Goal: Information Seeking & Learning: Learn about a topic

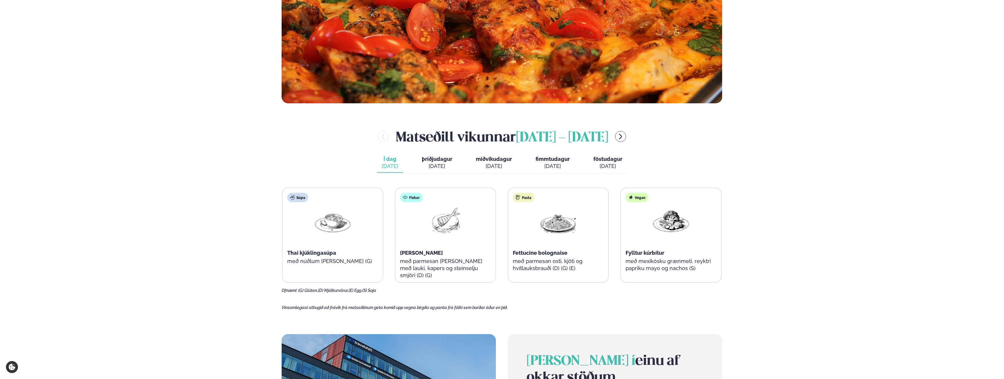
scroll to position [266, 0]
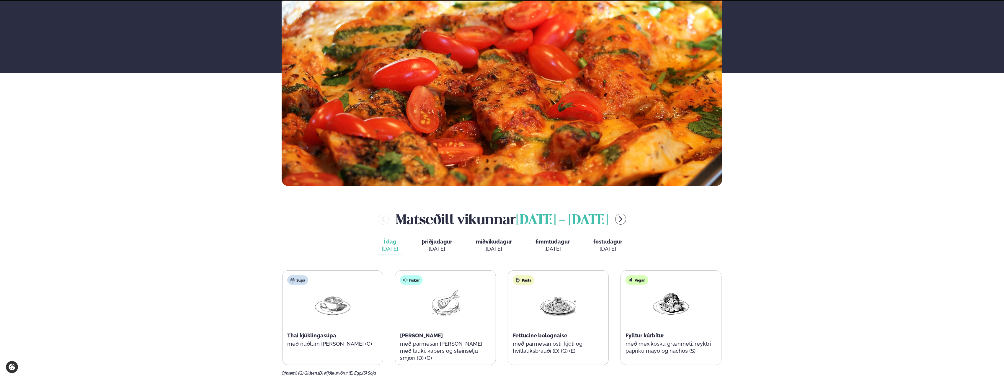
scroll to position [236, 0]
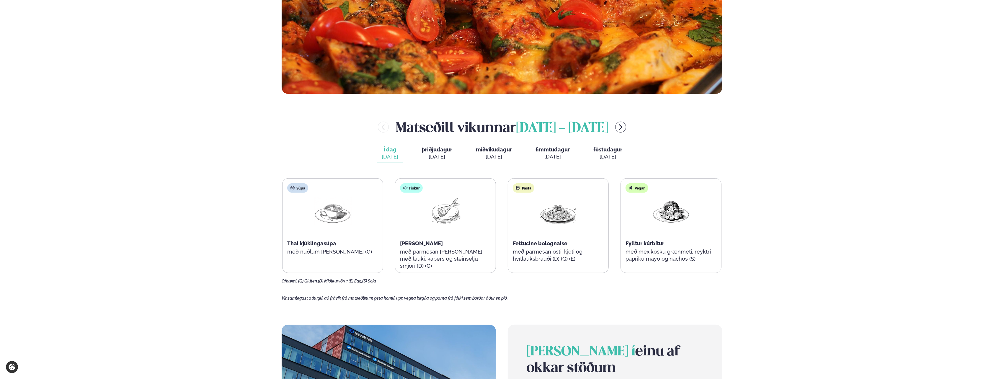
click at [435, 149] on span "þriðjudagur" at bounding box center [437, 149] width 30 height 6
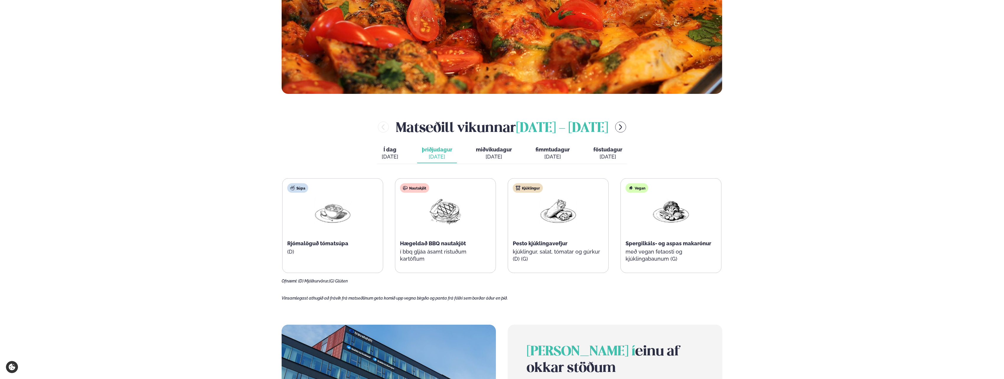
click at [491, 150] on span "miðvikudagur" at bounding box center [494, 149] width 36 height 6
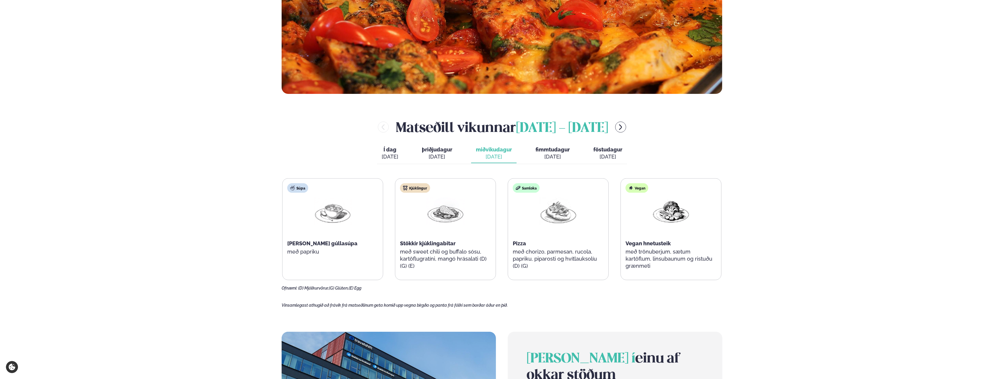
click at [553, 149] on span "fimmtudagur" at bounding box center [553, 149] width 34 height 6
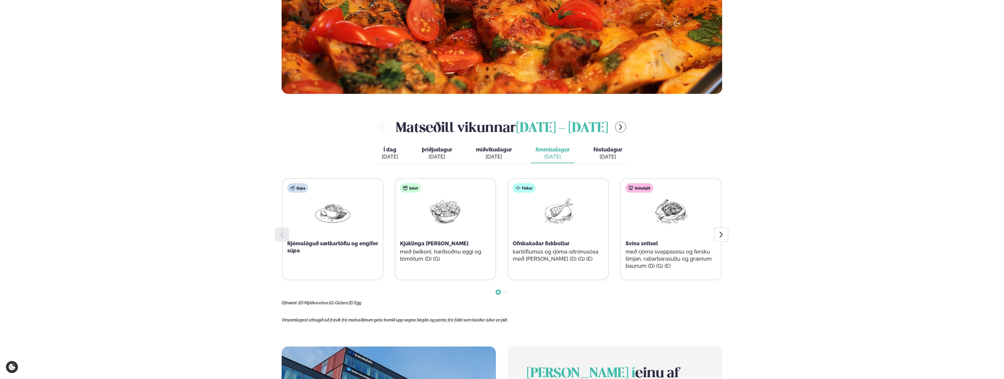
click at [605, 148] on span "föstudagur" at bounding box center [608, 149] width 29 height 6
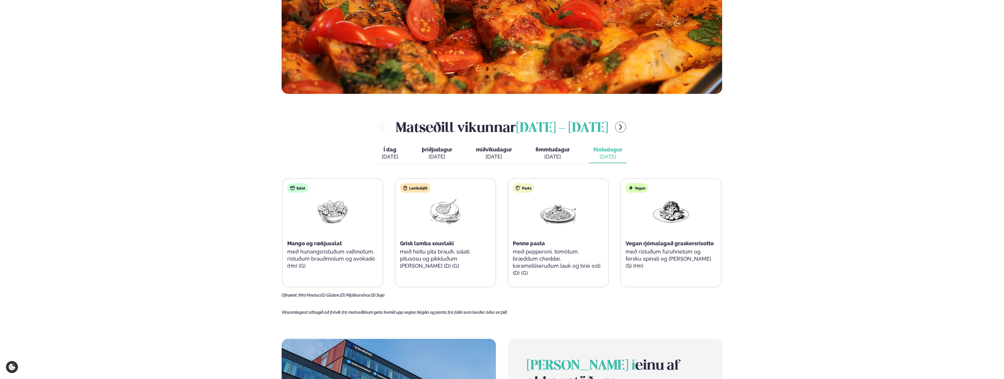
click at [388, 153] on div "[DATE]" at bounding box center [390, 156] width 17 height 7
